Goal: Task Accomplishment & Management: Manage account settings

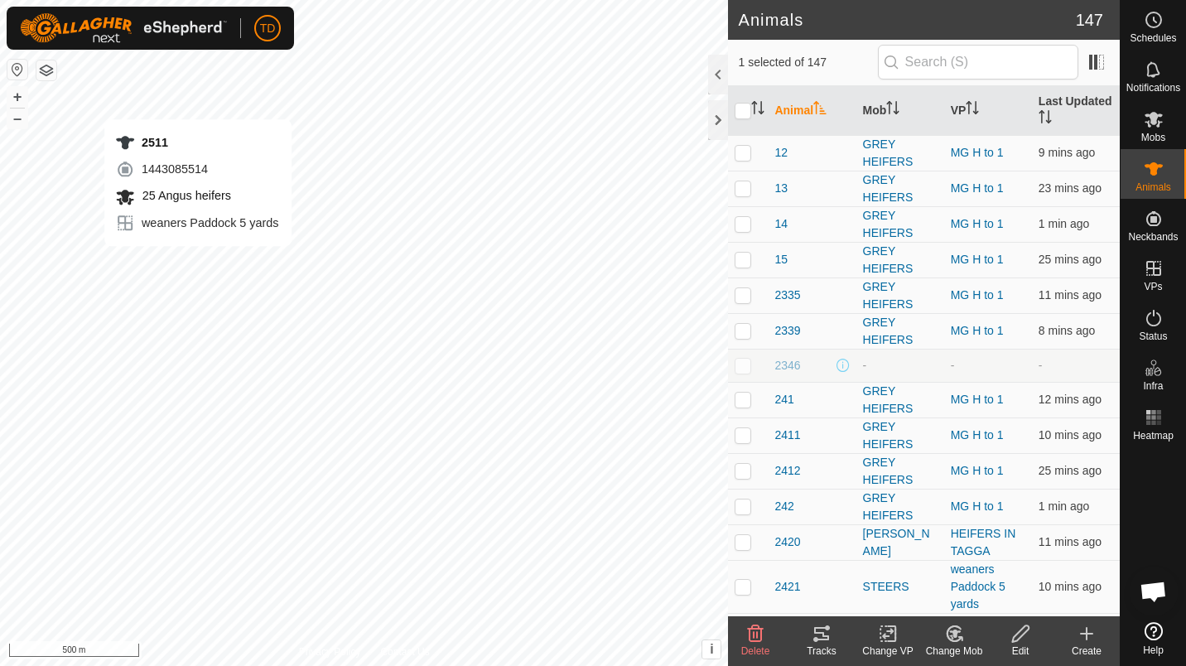
checkbox input "false"
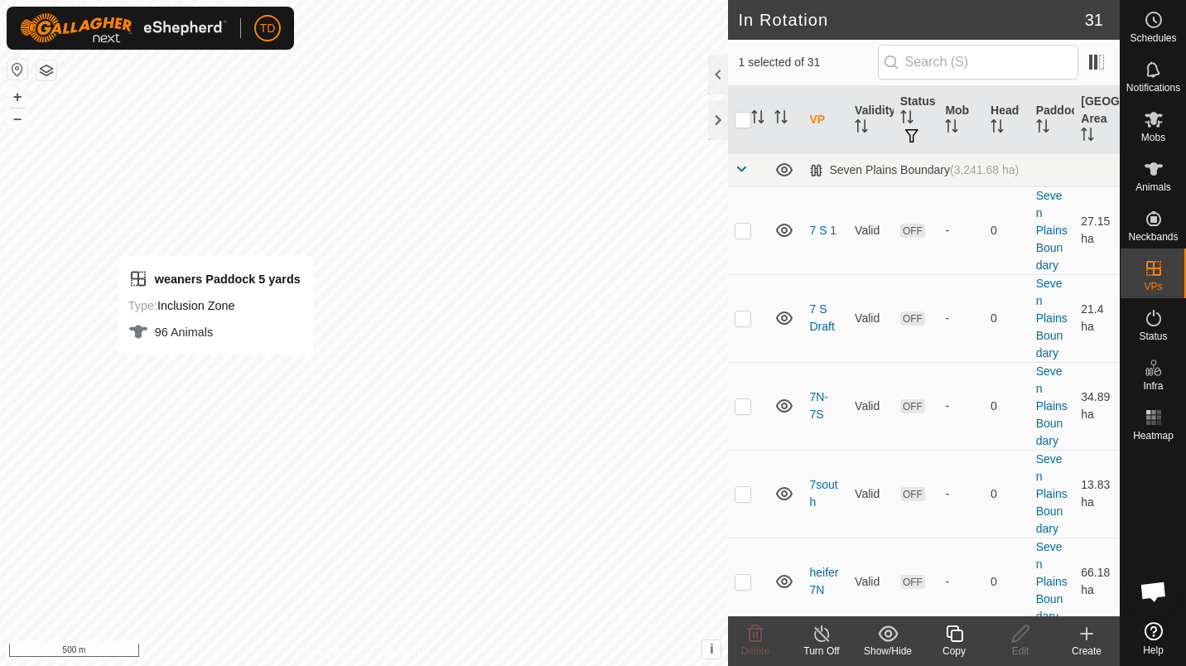
checkbox input "false"
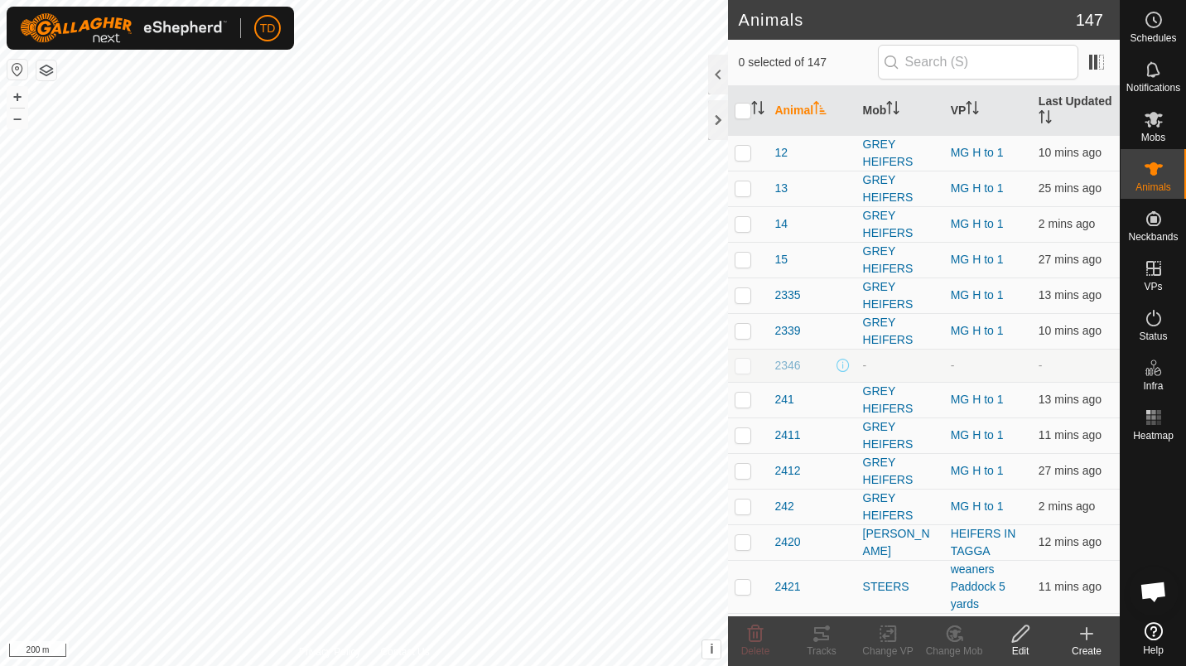
checkbox input "true"
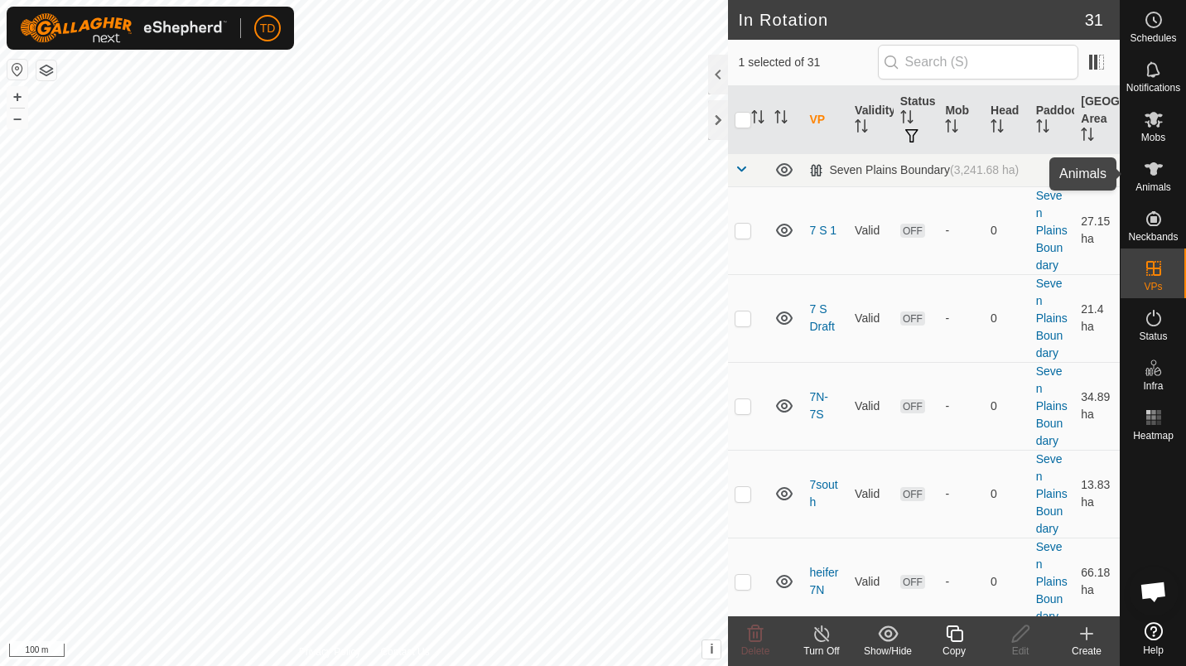
click at [1147, 182] on span "Animals" at bounding box center [1154, 187] width 36 height 10
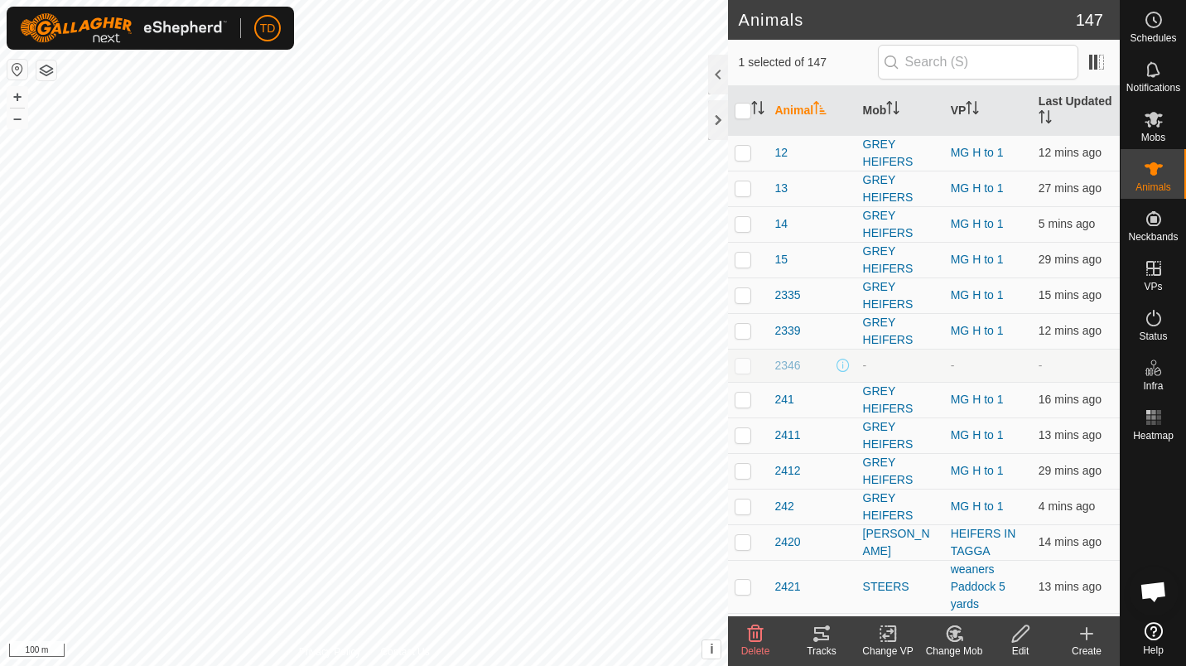
click at [1010, 636] on icon at bounding box center [1020, 634] width 21 height 20
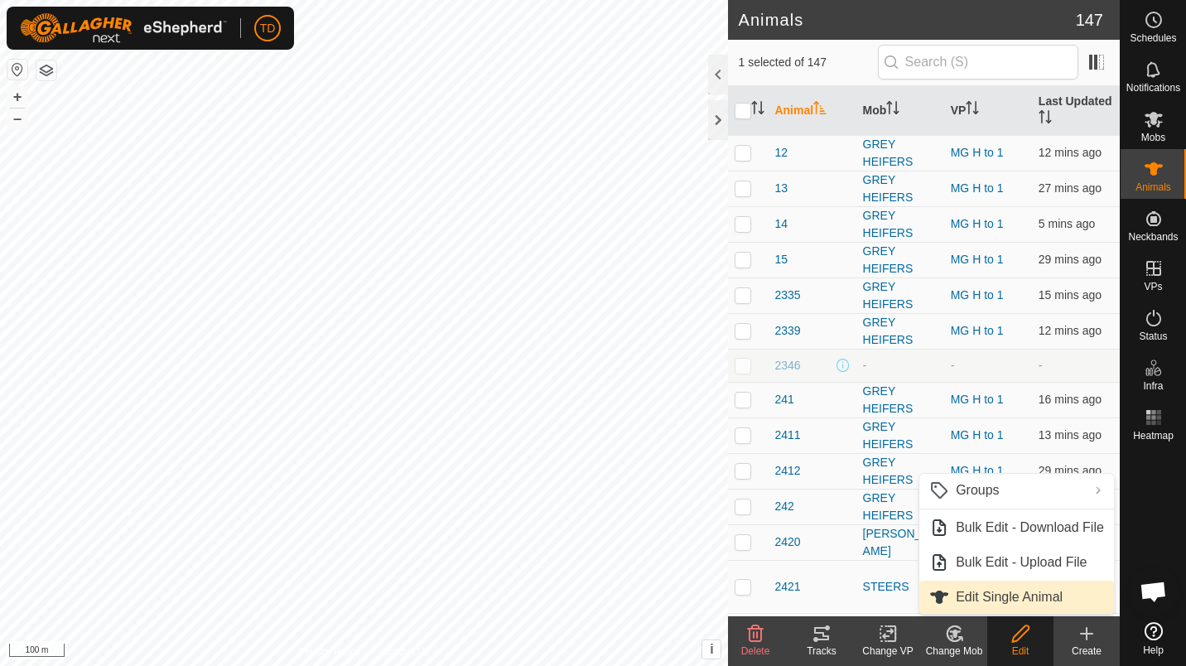
click at [821, 627] on icon at bounding box center [821, 633] width 15 height 13
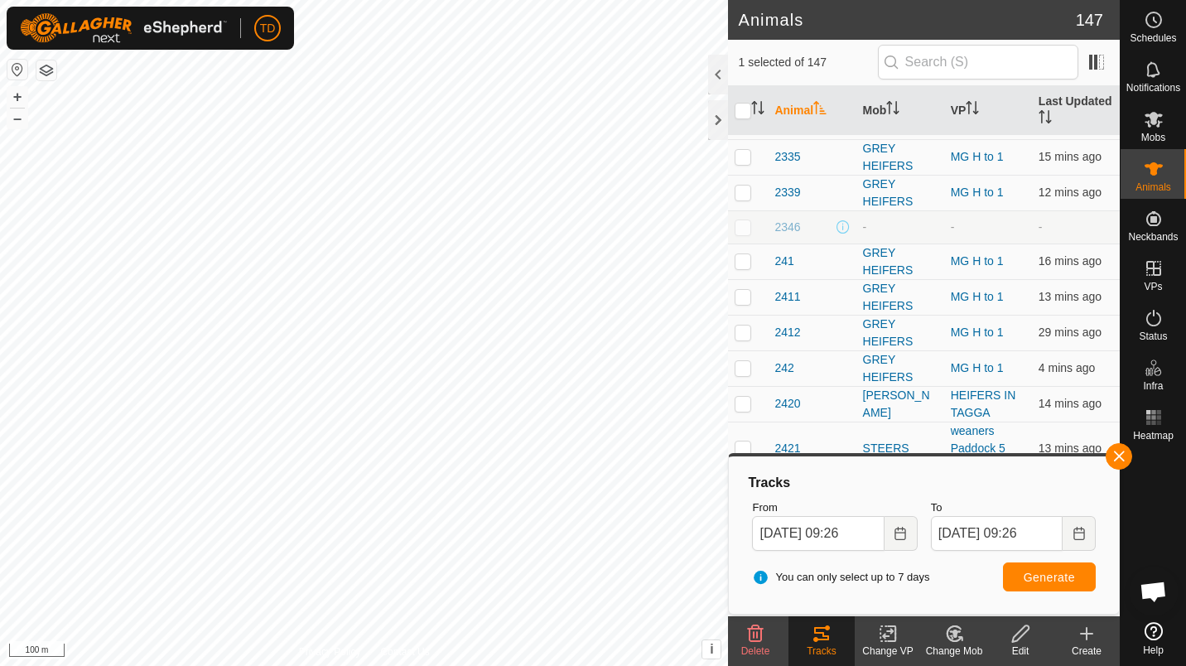
scroll to position [139, 0]
click at [1126, 456] on button "button" at bounding box center [1119, 456] width 27 height 27
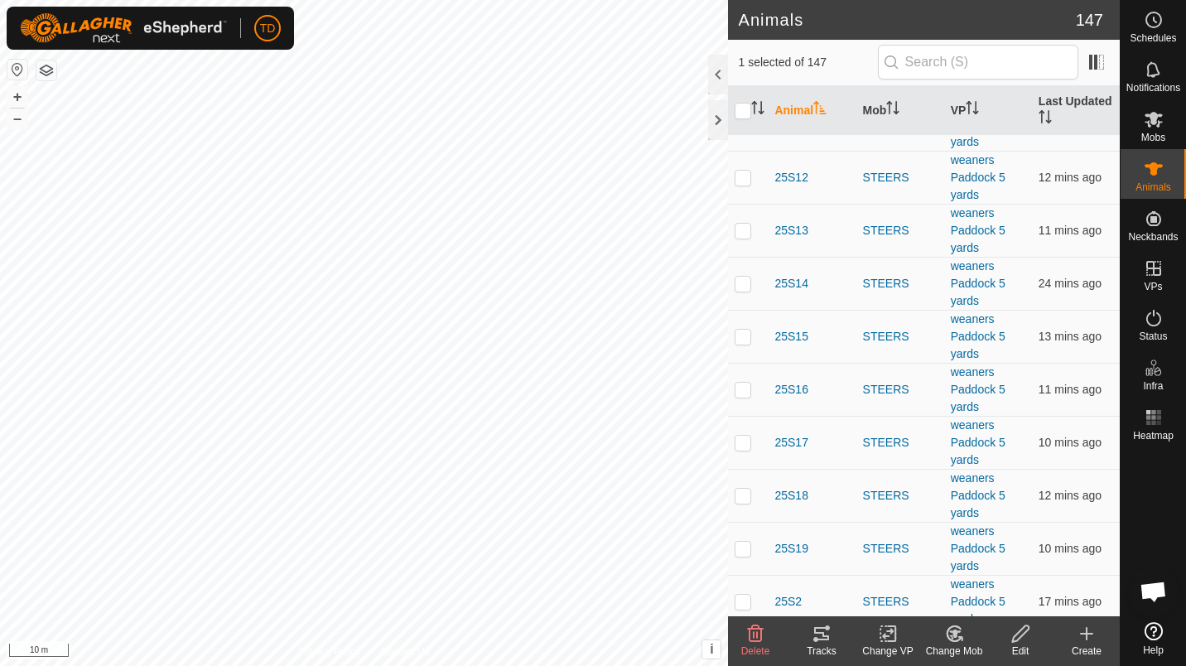
scroll to position [2891, 0]
checkbox input "false"
checkbox input "true"
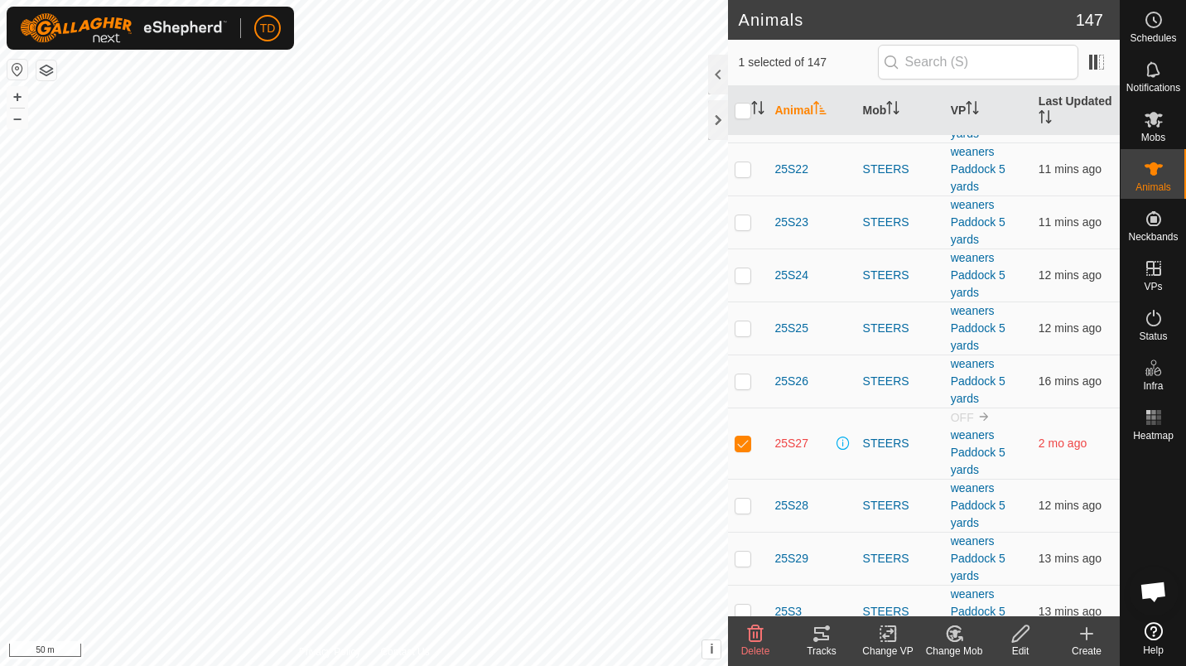
scroll to position [3487, 0]
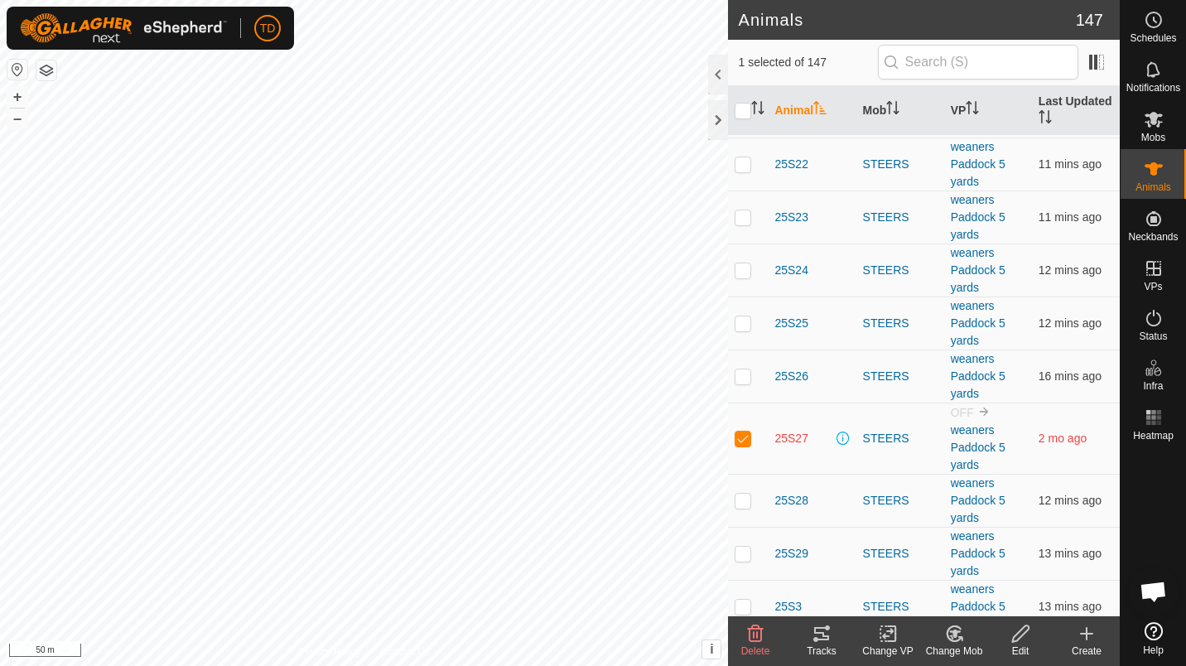
click at [1027, 644] on div "Edit" at bounding box center [1020, 651] width 66 height 15
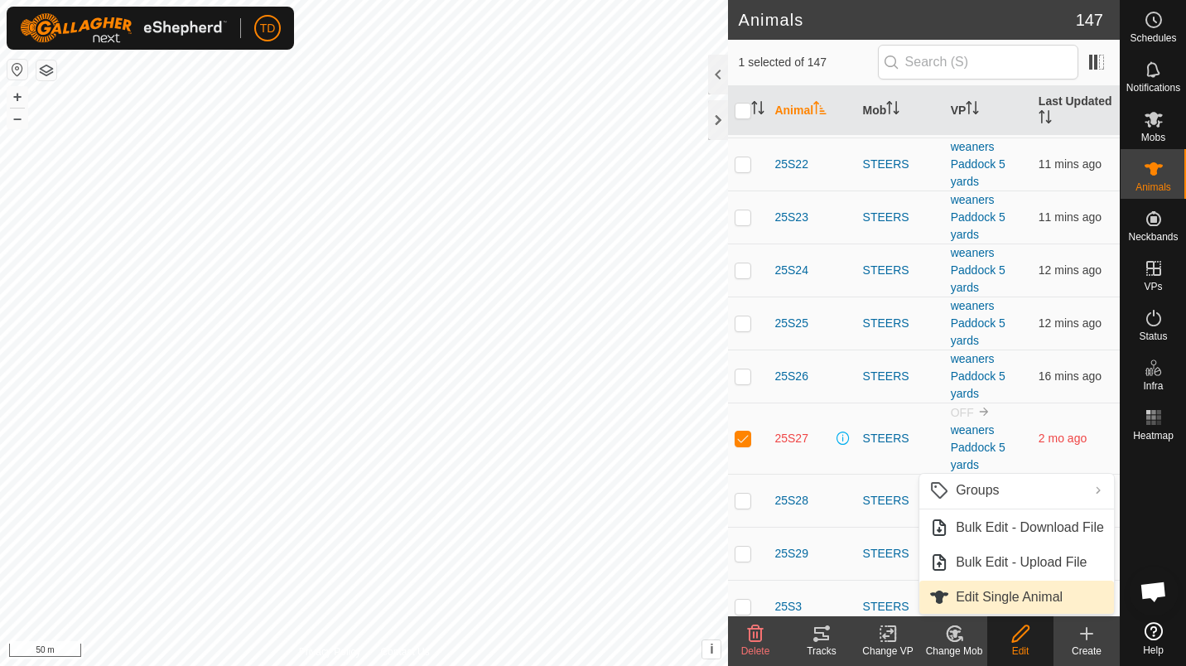
click at [977, 596] on link "Edit Single Animal" at bounding box center [1016, 597] width 195 height 33
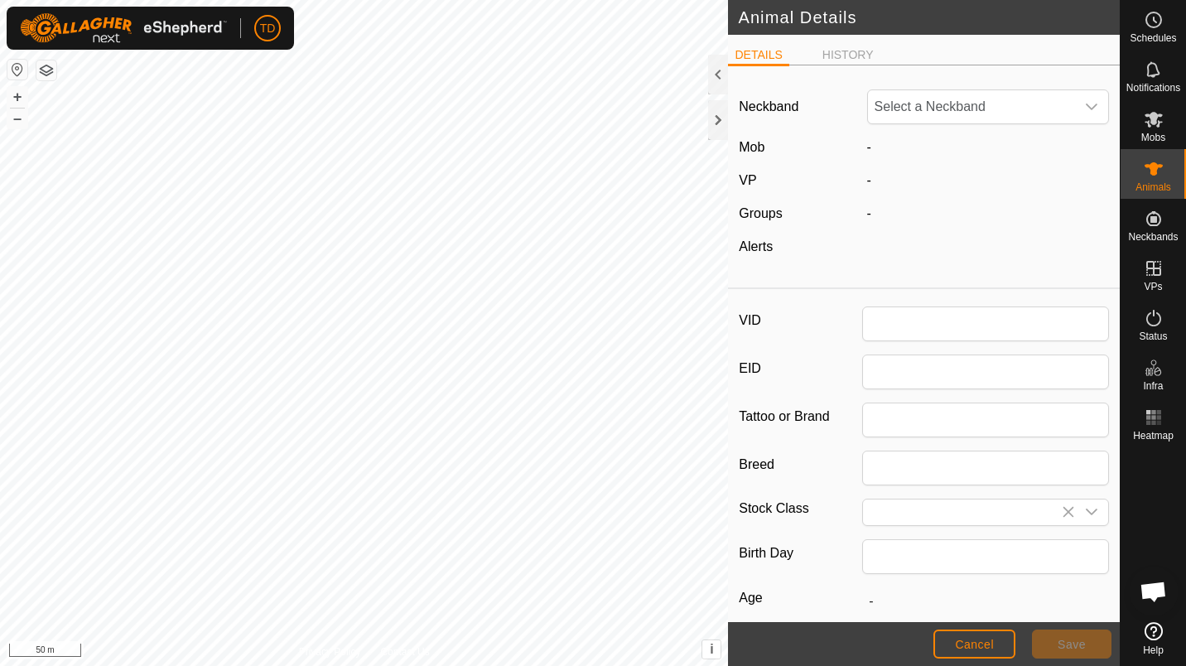
type input "25S27"
type input "Angus"
type input "0"
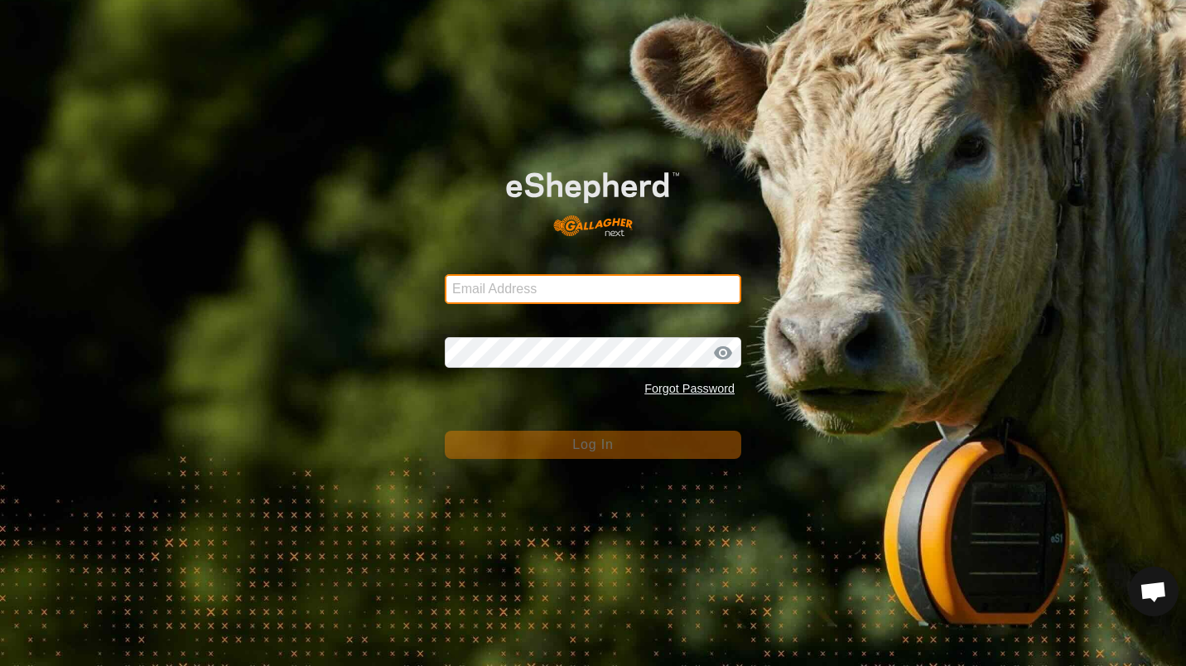
type input "spfarming@outlook.com.au"
